Goal: Information Seeking & Learning: Learn about a topic

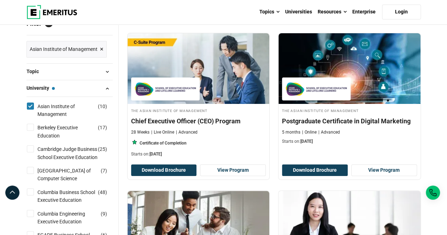
scroll to position [94, 0]
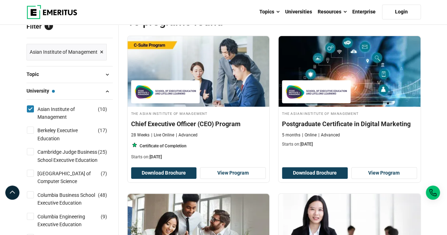
click at [29, 110] on input "Asian Institute of Management ( 10 )" at bounding box center [30, 108] width 7 height 7
checkbox input "false"
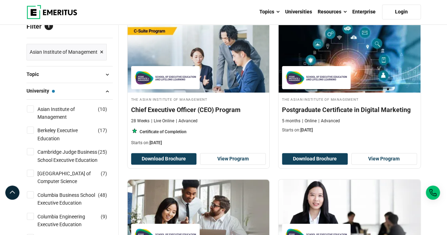
click at [57, 87] on button "University — Asian Institute of Management" at bounding box center [70, 91] width 86 height 11
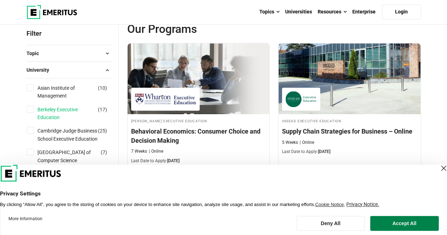
scroll to position [94, 0]
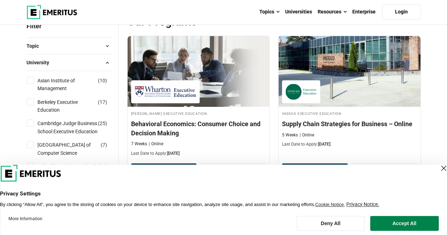
click at [90, 61] on button "University" at bounding box center [70, 62] width 86 height 11
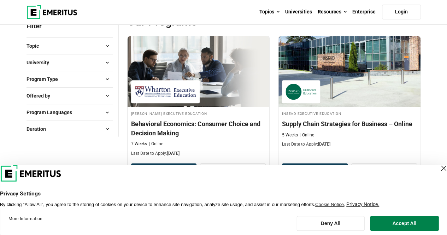
click at [85, 47] on button "Topic" at bounding box center [70, 46] width 86 height 11
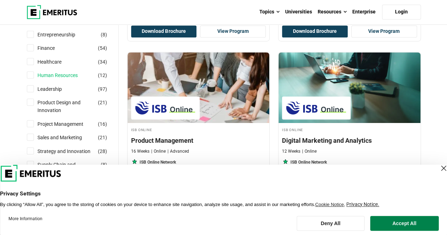
scroll to position [235, 0]
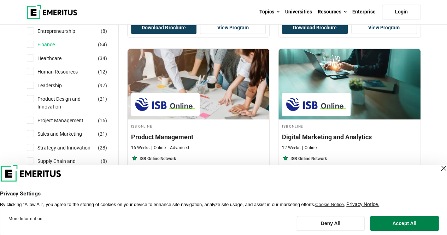
click at [54, 42] on link "Finance" at bounding box center [52, 45] width 31 height 8
checkbox input "true"
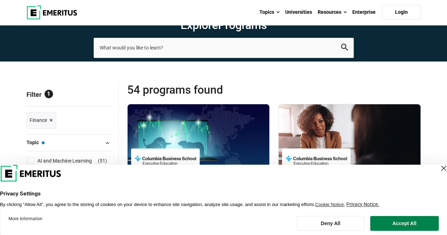
scroll to position [94, 0]
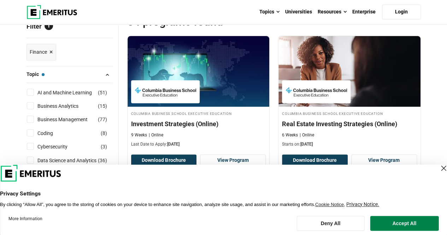
click at [439, 166] on div "Close Layer" at bounding box center [444, 168] width 10 height 10
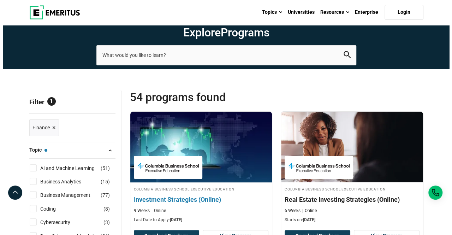
scroll to position [0, 0]
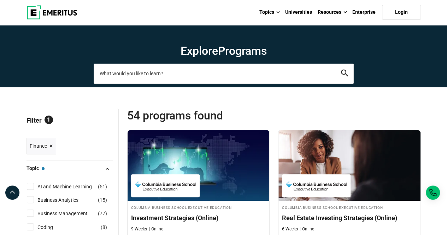
click at [182, 80] on input "search-page" at bounding box center [224, 74] width 260 height 20
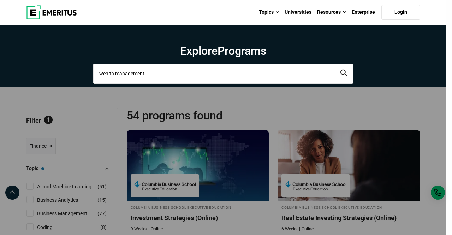
type input "wealth management"
click at [341, 70] on button "search" at bounding box center [344, 74] width 7 height 8
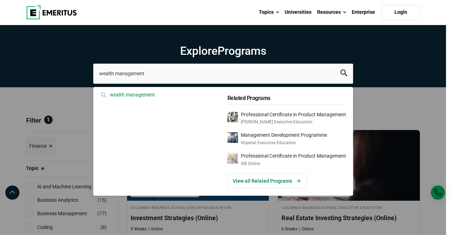
click at [136, 95] on div "wealth management" at bounding box center [159, 95] width 120 height 8
